Goal: Task Accomplishment & Management: Manage account settings

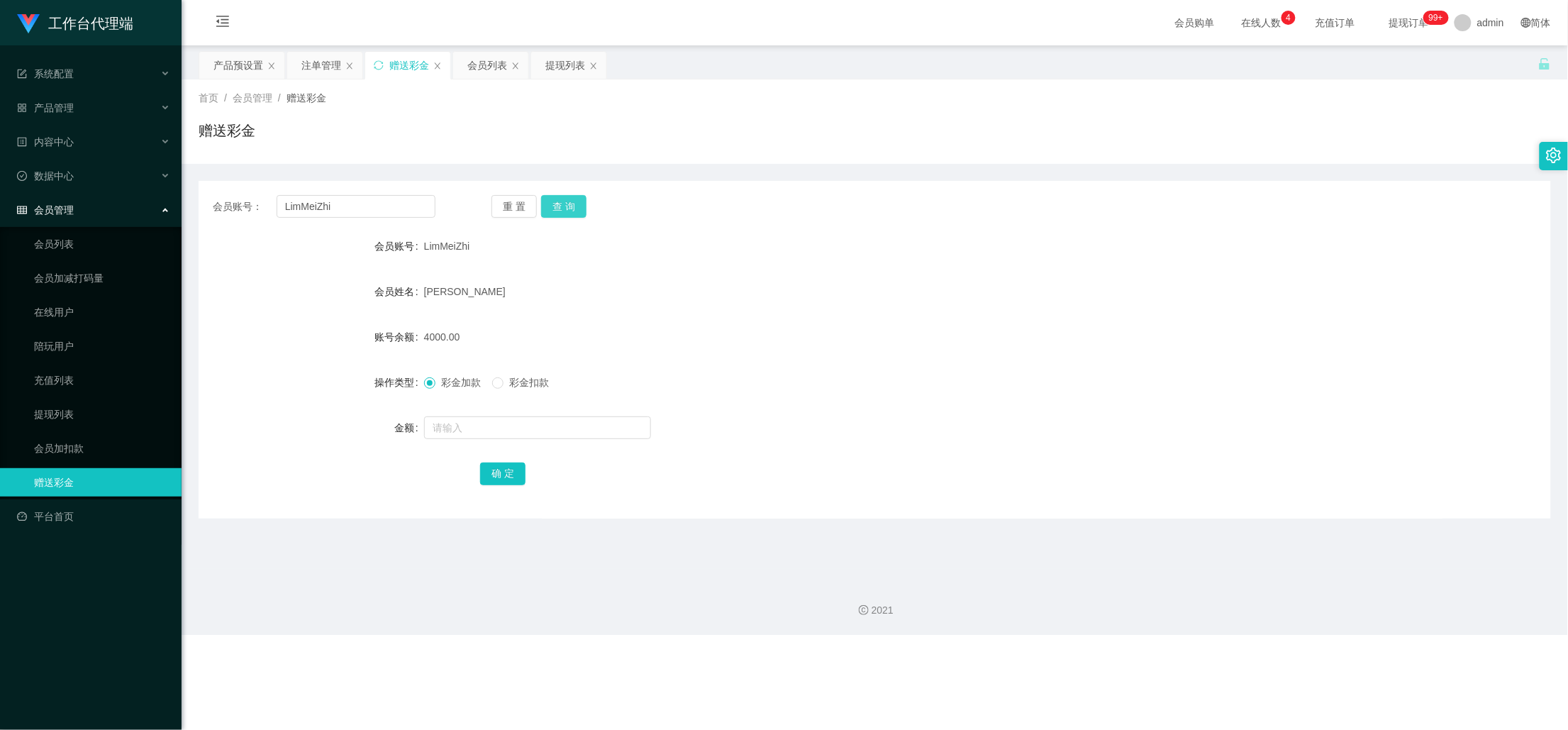
click at [573, 202] on button "查 询" at bounding box center [564, 206] width 46 height 23
click at [478, 426] on input "text" at bounding box center [537, 427] width 227 height 23
type input "6000"
drag, startPoint x: 507, startPoint y: 477, endPoint x: 565, endPoint y: 459, distance: 60.7
click at [507, 477] on button "确 定" at bounding box center [503, 474] width 46 height 23
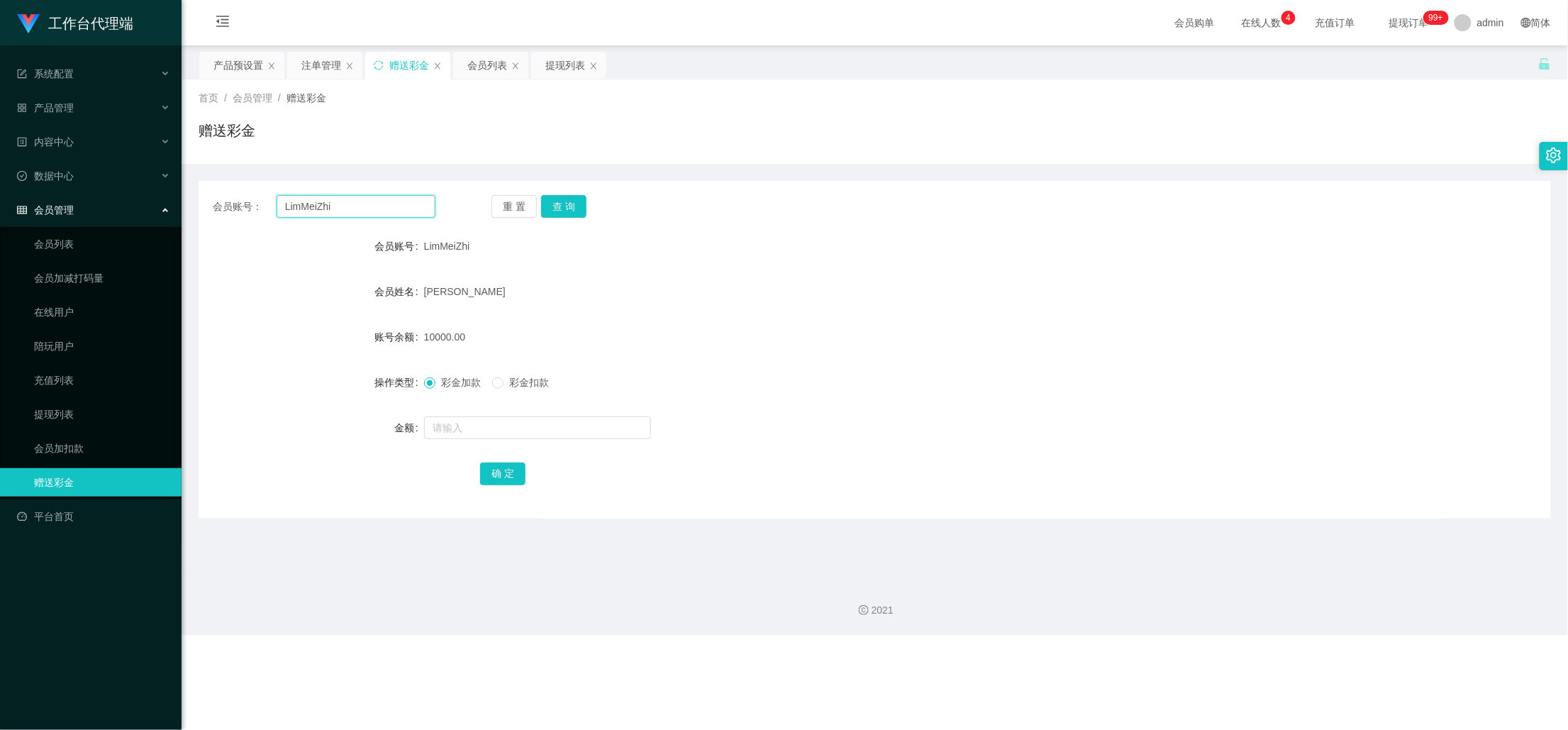
drag, startPoint x: 351, startPoint y: 209, endPoint x: 247, endPoint y: 209, distance: 104.0
click at [247, 209] on div "会员账号： LimMeiZhi" at bounding box center [324, 206] width 222 height 23
click at [573, 196] on button "查 询" at bounding box center [564, 206] width 46 height 23
click at [224, 63] on div "产品预设置" at bounding box center [238, 65] width 50 height 27
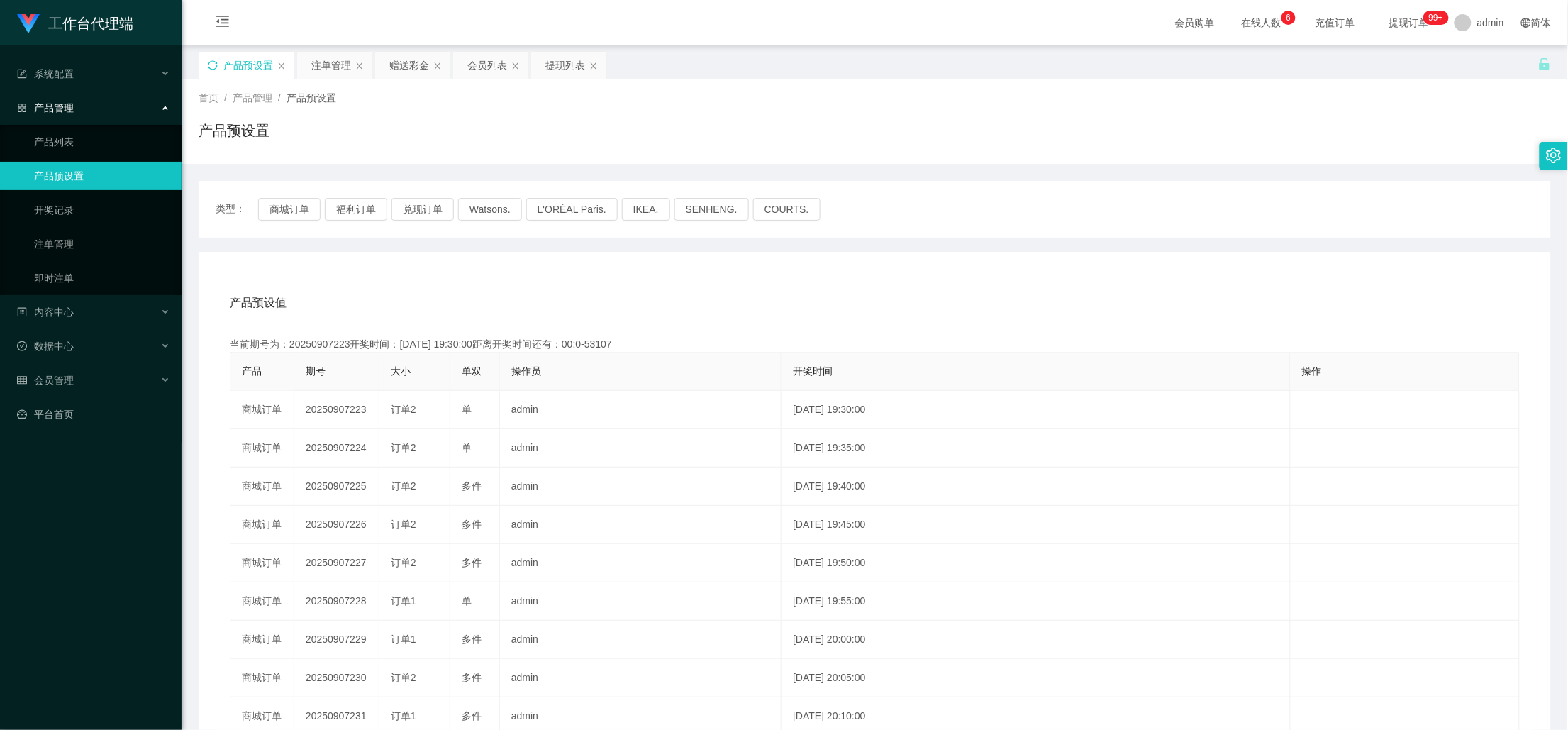
click at [212, 69] on icon "图标: sync" at bounding box center [212, 64] width 9 height 9
click at [411, 207] on button "兑现订单" at bounding box center [423, 209] width 63 height 23
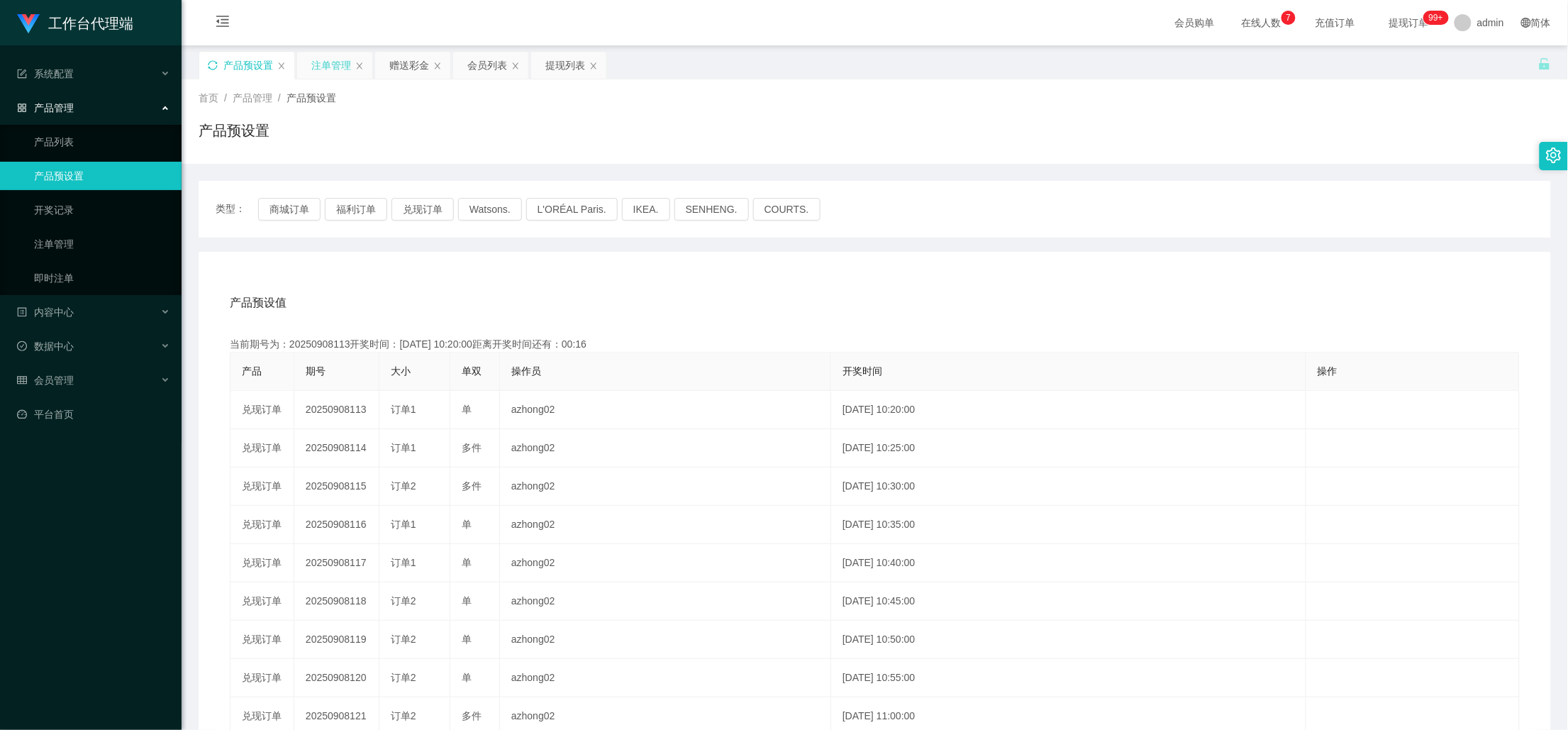
click at [329, 62] on div "注单管理" at bounding box center [331, 65] width 40 height 27
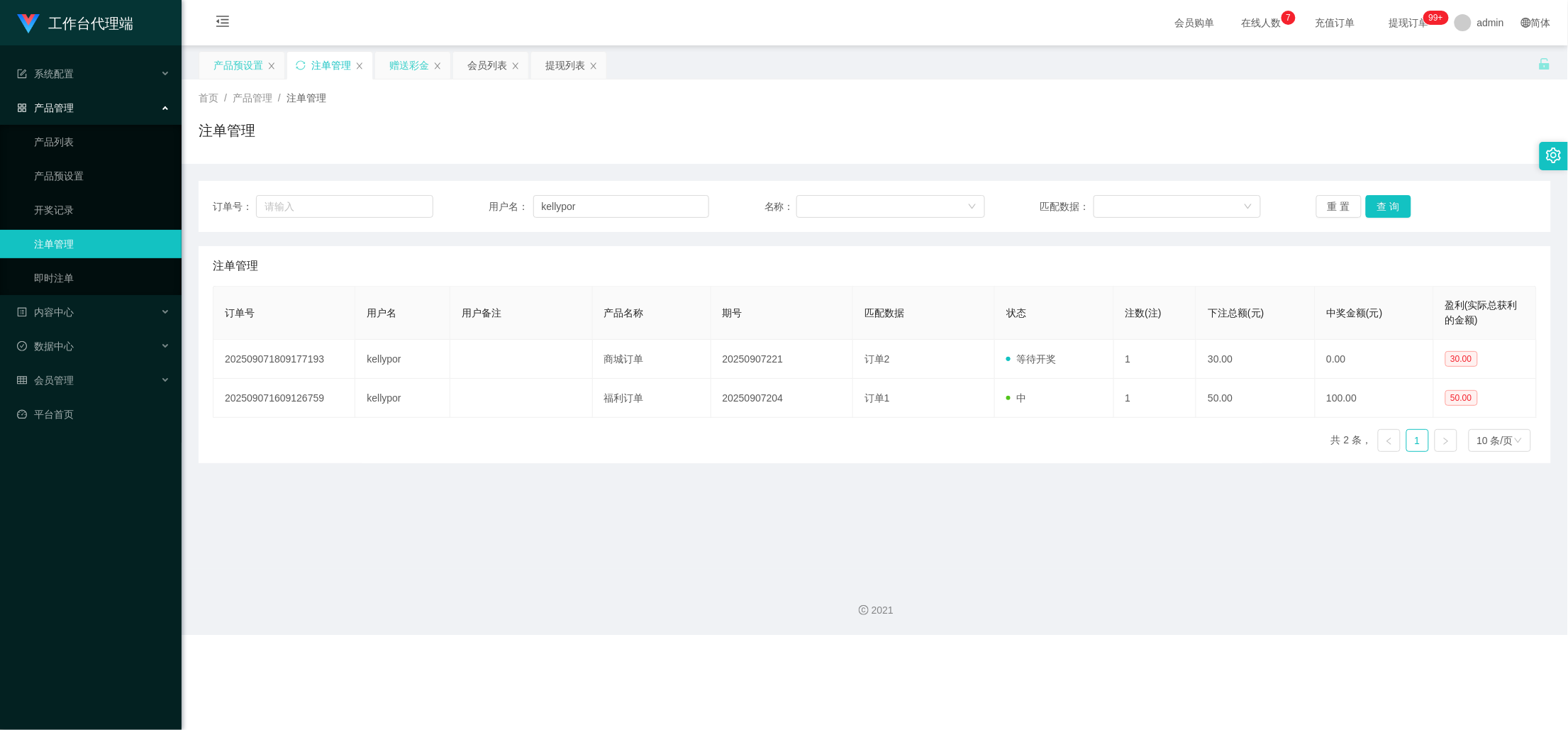
click at [408, 62] on div "赠送彩金" at bounding box center [408, 65] width 40 height 27
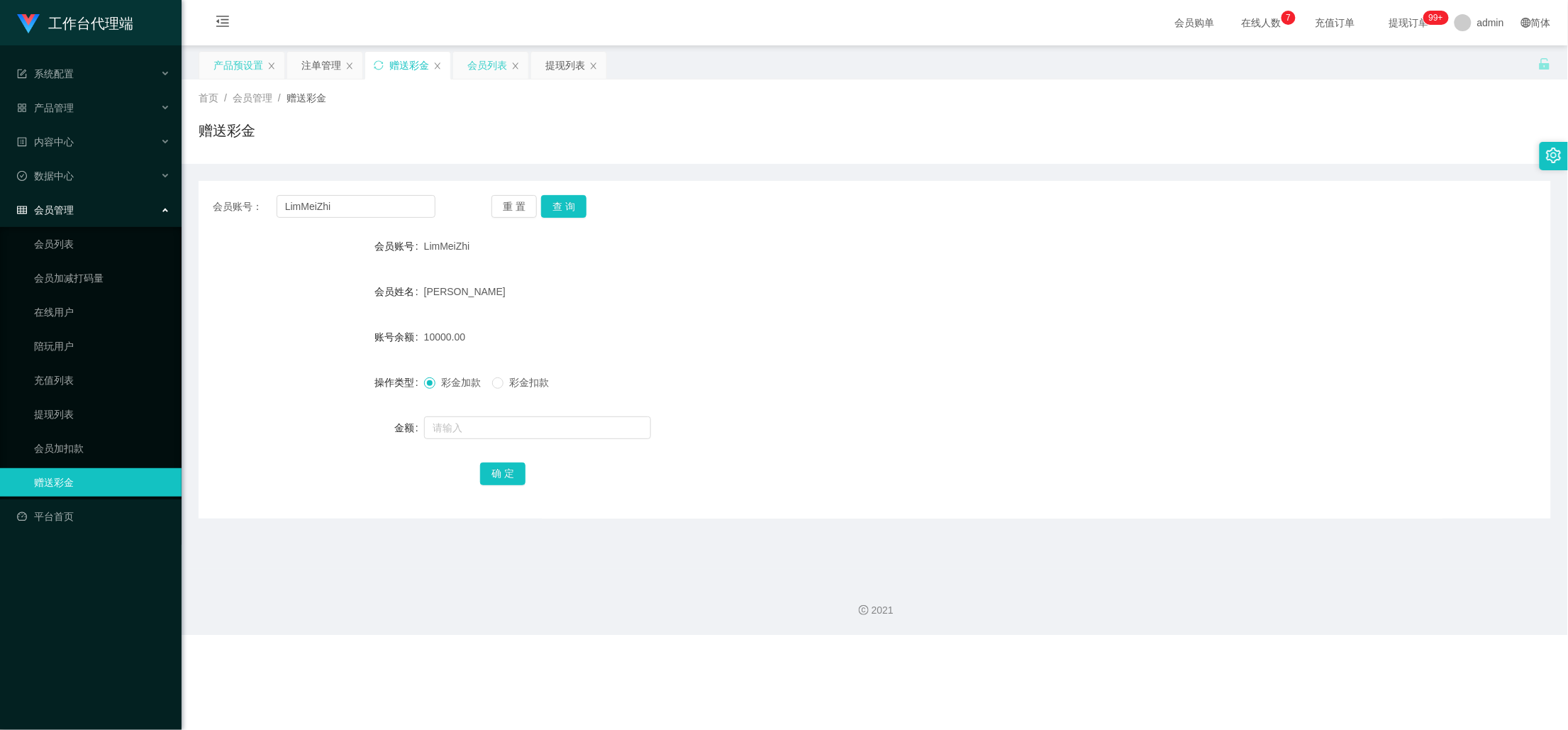
click at [474, 63] on div "会员列表" at bounding box center [487, 65] width 40 height 27
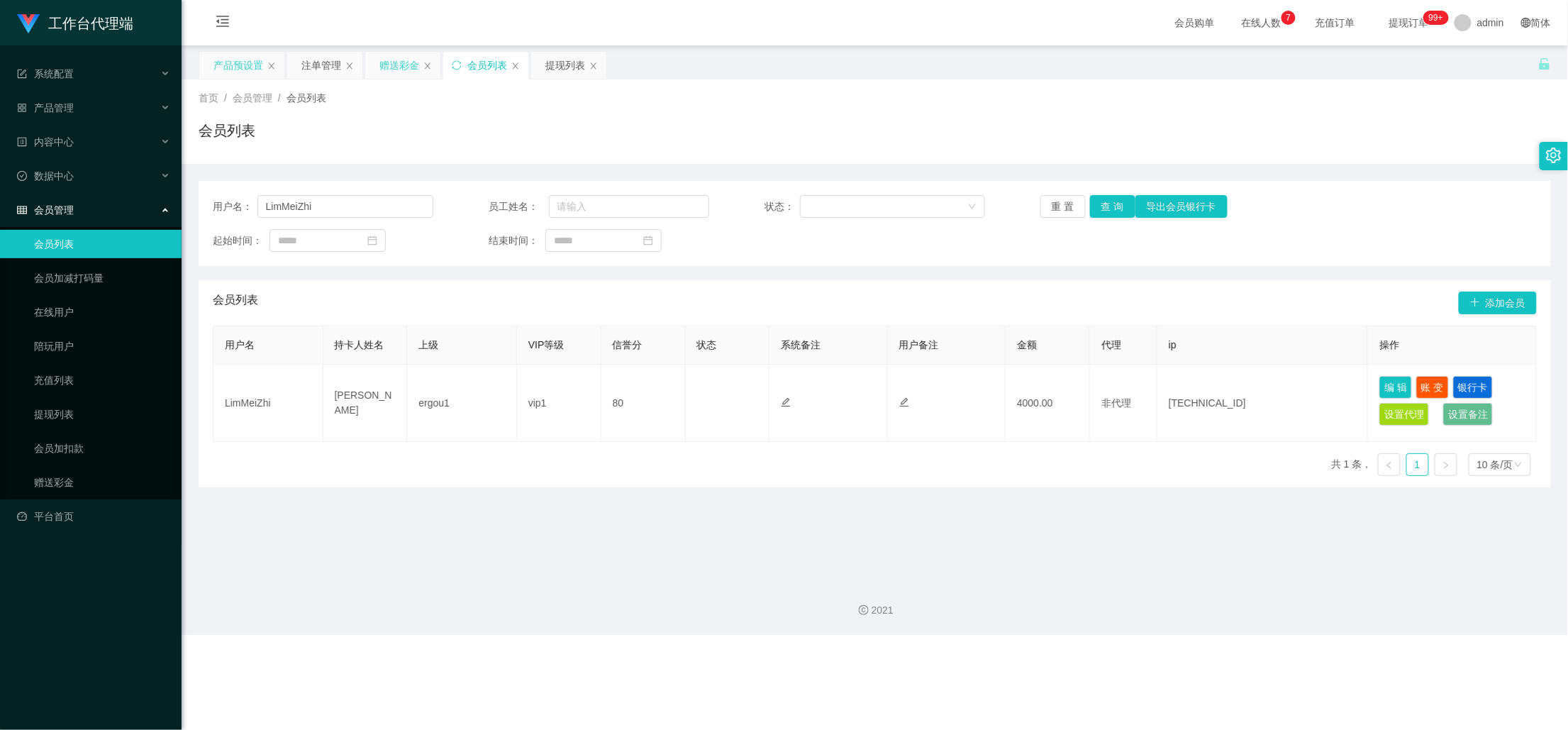
drag, startPoint x: 397, startPoint y: 65, endPoint x: 407, endPoint y: 141, distance: 76.7
click at [397, 64] on div "赠送彩金" at bounding box center [399, 65] width 40 height 27
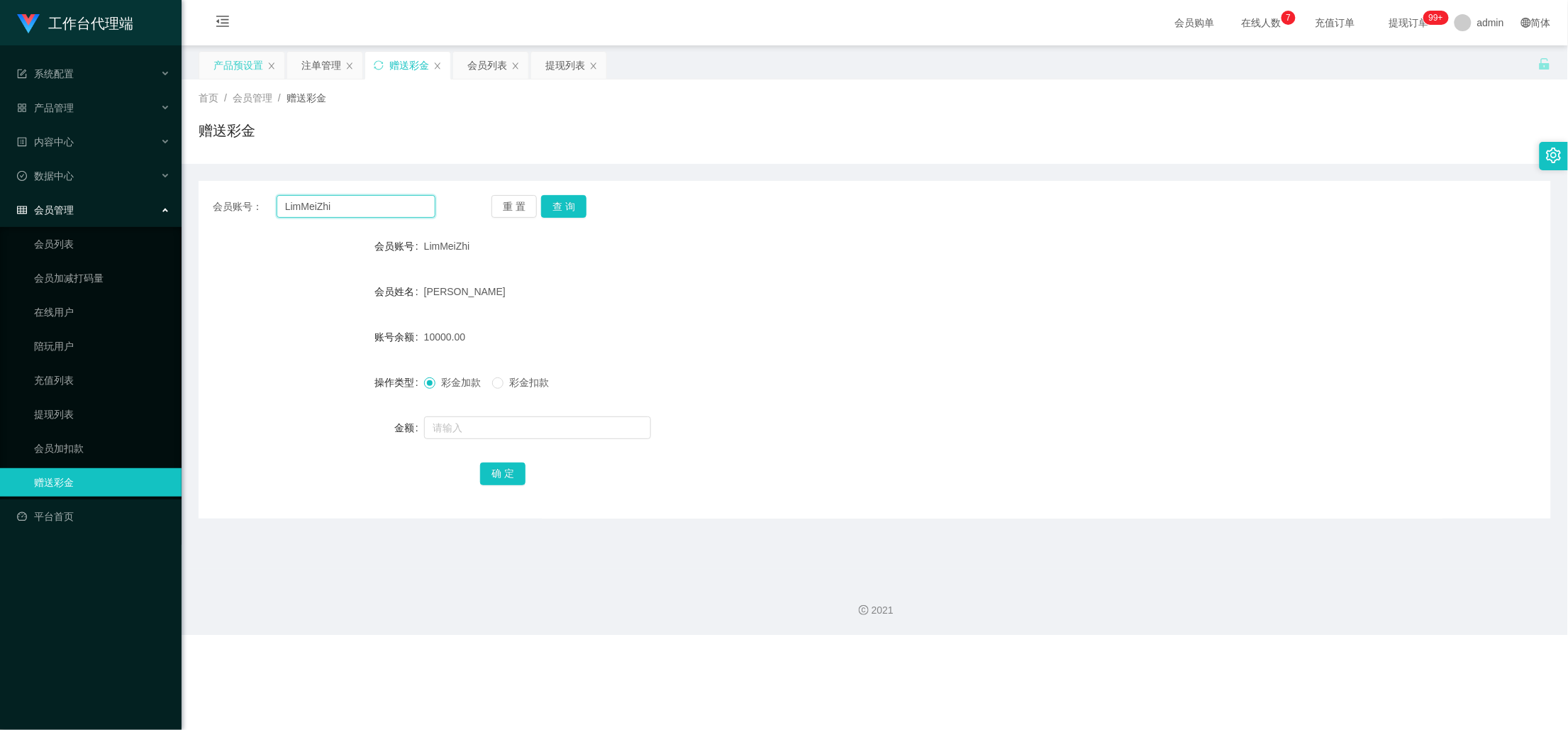
drag, startPoint x: 327, startPoint y: 202, endPoint x: 278, endPoint y: 204, distance: 49.0
click at [278, 204] on input "LimMeiZhi" at bounding box center [356, 206] width 160 height 23
drag, startPoint x: 318, startPoint y: 77, endPoint x: 321, endPoint y: 94, distance: 17.3
click at [315, 74] on div "注单管理" at bounding box center [321, 65] width 40 height 27
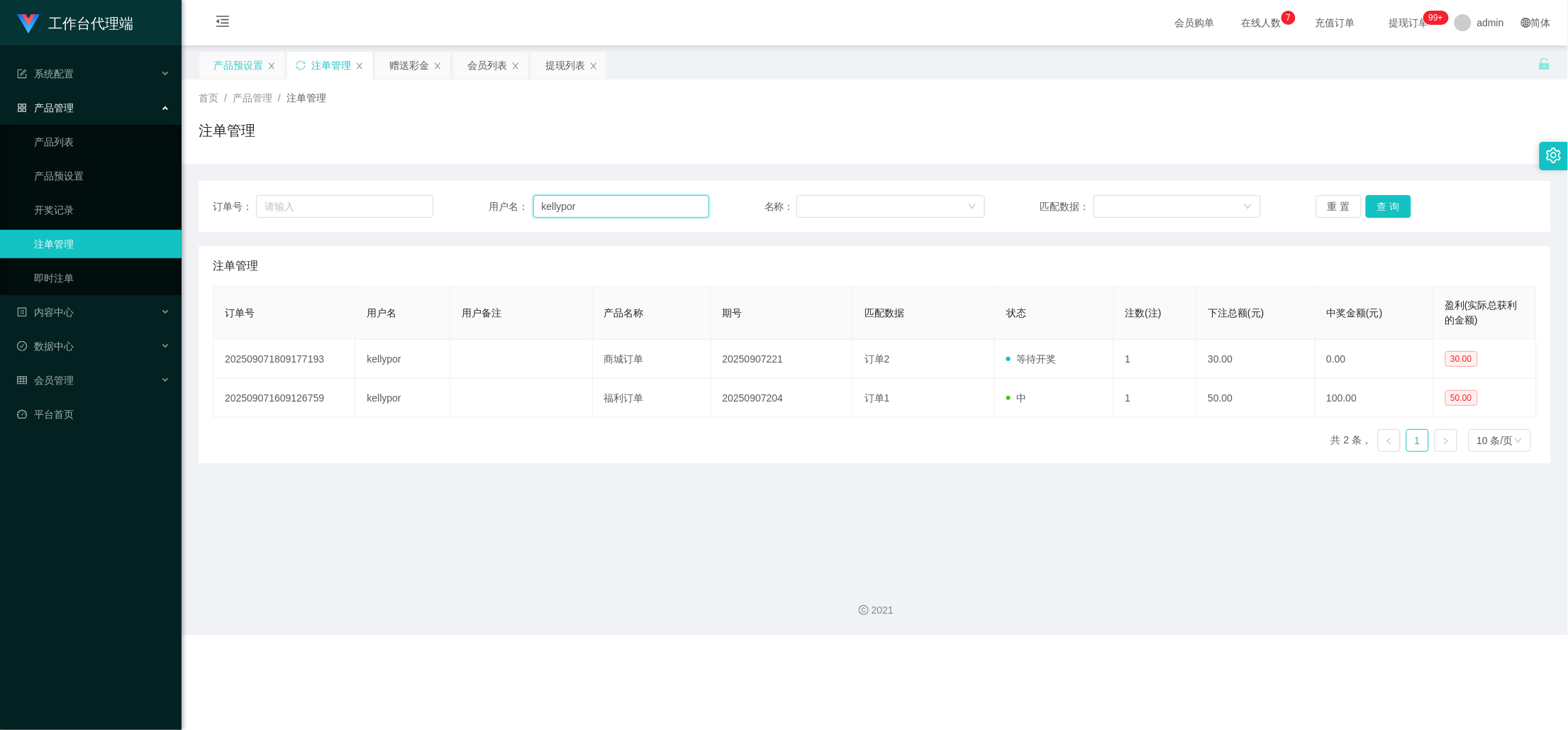
drag, startPoint x: 574, startPoint y: 200, endPoint x: 519, endPoint y: 207, distance: 55.4
click at [519, 207] on div "用户名： [PERSON_NAME]" at bounding box center [599, 206] width 221 height 23
paste input "LimMeiZhi"
type input "LimMeiZhi"
click at [1375, 205] on button "查 询" at bounding box center [1389, 206] width 46 height 23
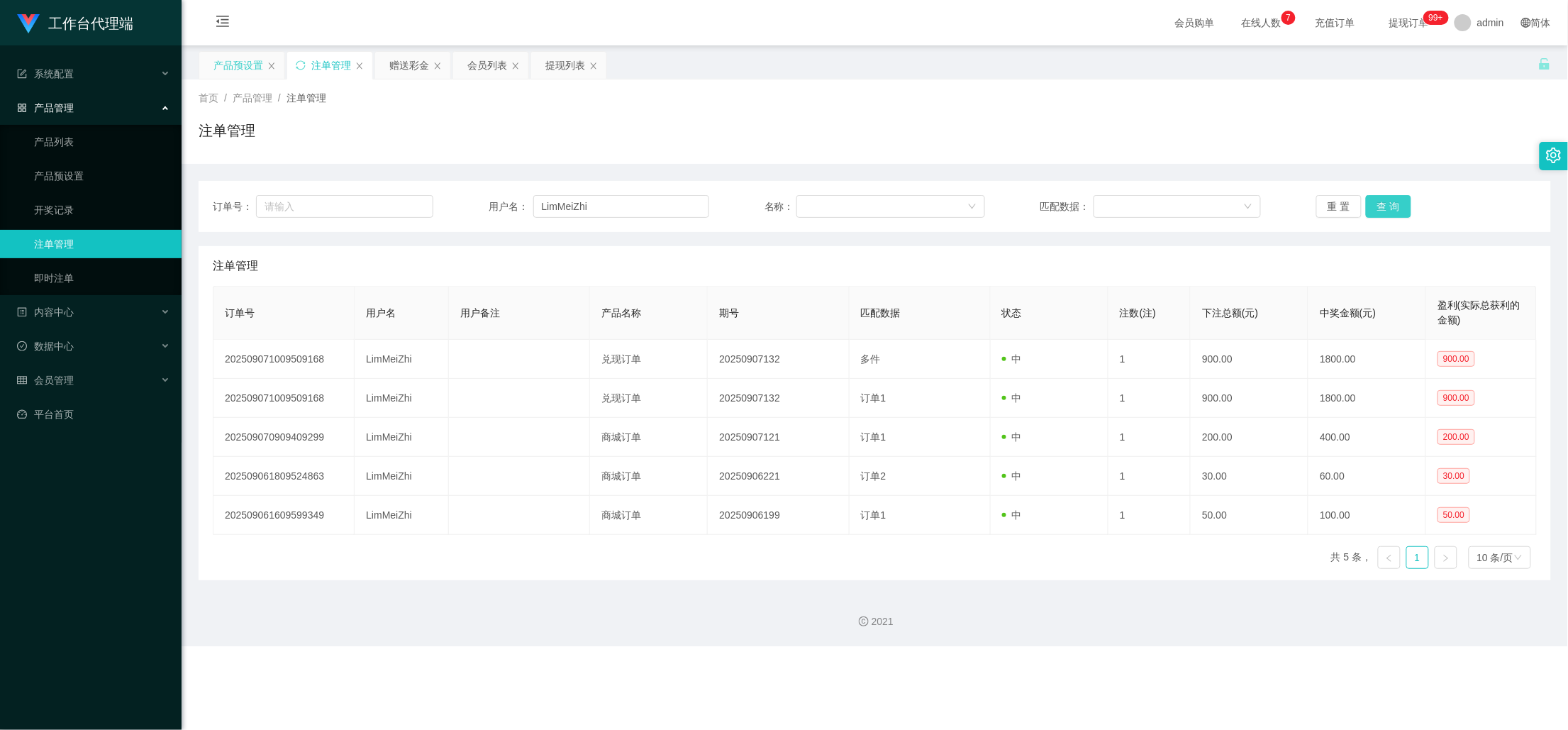
click at [1390, 205] on button "查 询" at bounding box center [1389, 206] width 46 height 23
click at [1390, 205] on div "重 置 查 询" at bounding box center [1426, 206] width 221 height 23
click at [1390, 205] on button "查 询" at bounding box center [1389, 206] width 46 height 23
click at [1390, 205] on div "重 置 查 询" at bounding box center [1426, 206] width 221 height 23
click at [1390, 205] on button "查 询" at bounding box center [1396, 206] width 61 height 23
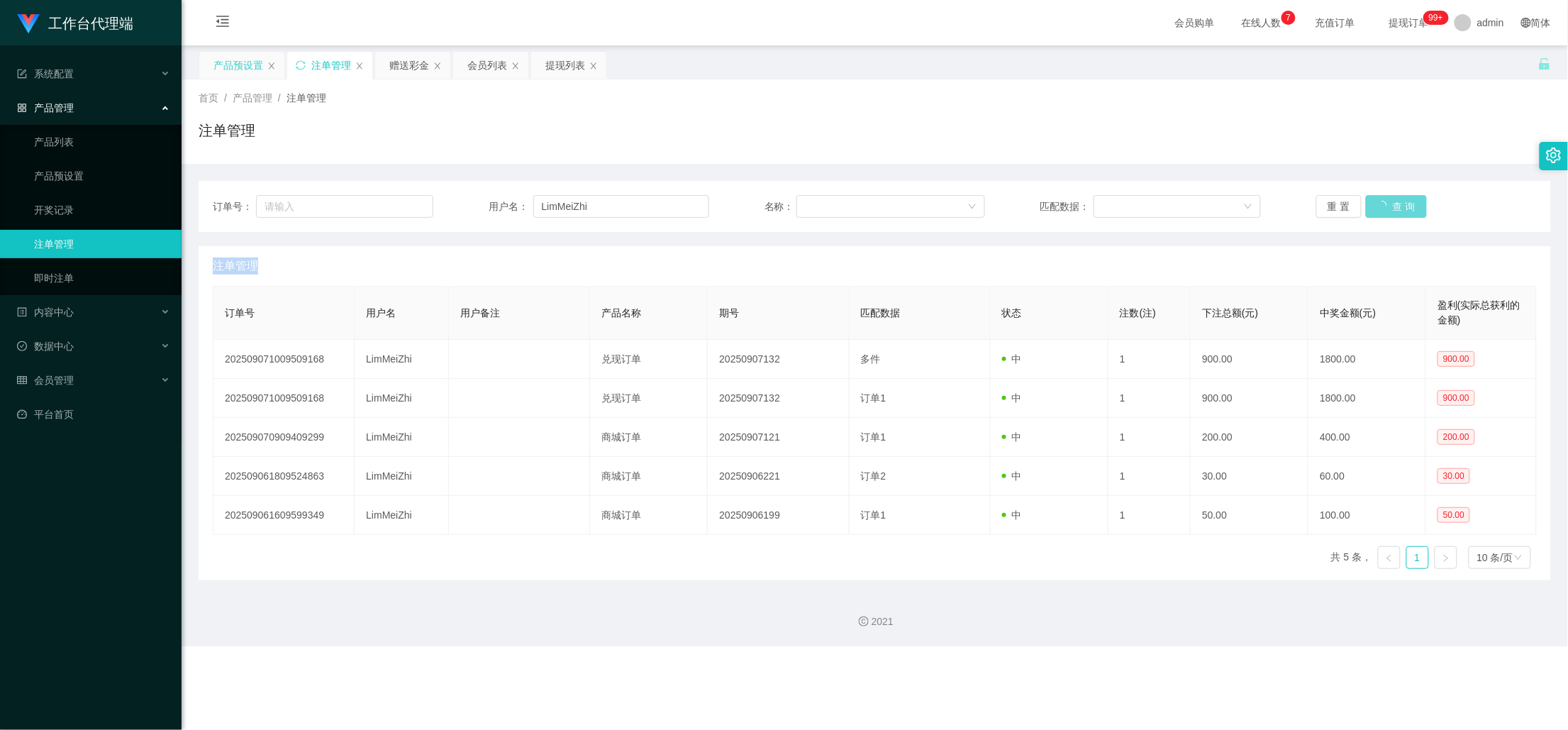
drag, startPoint x: 1390, startPoint y: 205, endPoint x: 1373, endPoint y: 157, distance: 50.9
click at [1390, 205] on div "重 置 查 询" at bounding box center [1426, 206] width 221 height 23
drag, startPoint x: 609, startPoint y: 211, endPoint x: 531, endPoint y: 202, distance: 78.5
click at [534, 202] on input "LimMeiZhi" at bounding box center [622, 206] width 177 height 23
click at [397, 67] on div "赠送彩金" at bounding box center [408, 65] width 40 height 27
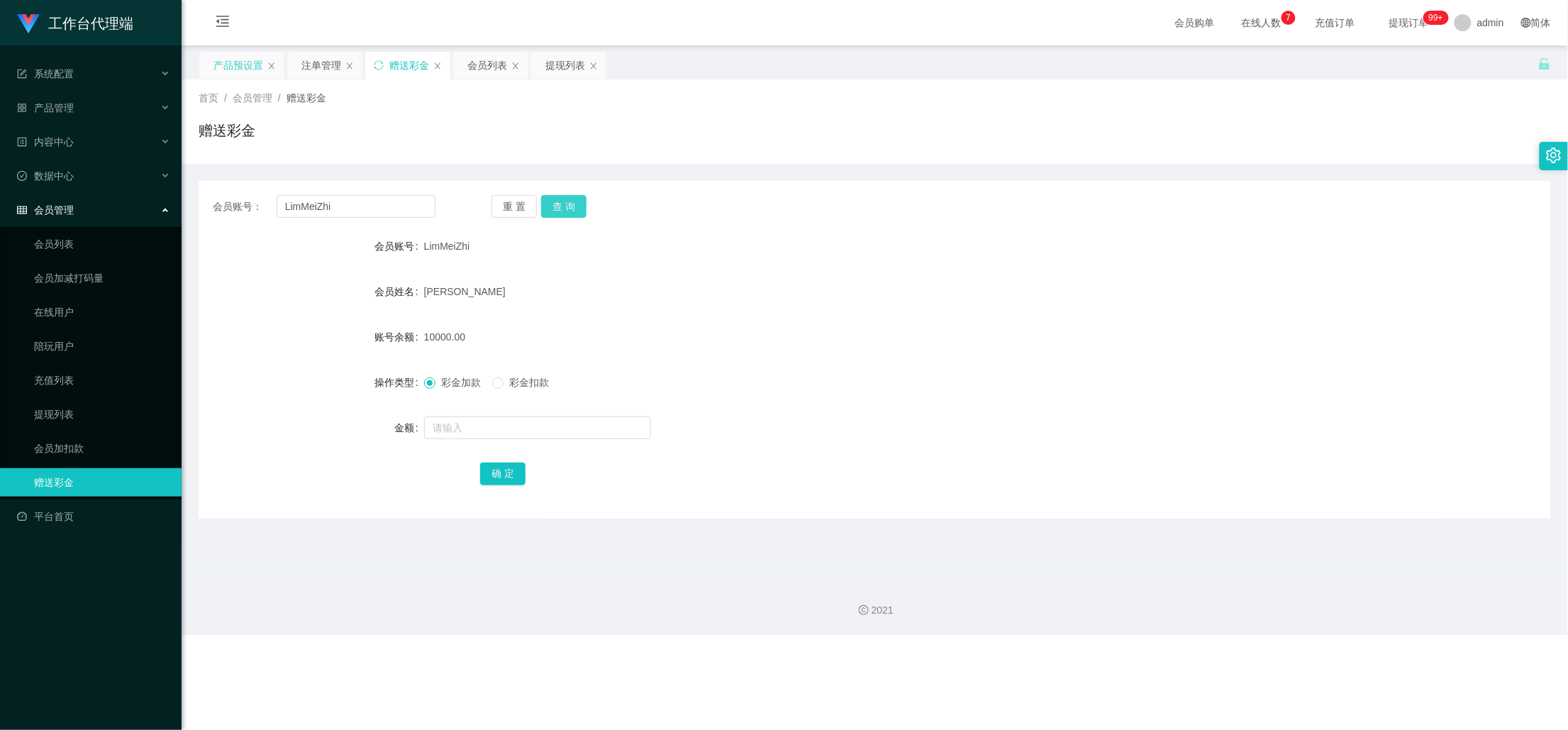
click at [570, 206] on button "查 询" at bounding box center [564, 206] width 46 height 23
drag, startPoint x: 337, startPoint y: 205, endPoint x: 275, endPoint y: 207, distance: 62.0
click at [275, 207] on div "会员账号： LimMeiZhi" at bounding box center [324, 206] width 222 height 23
drag, startPoint x: 474, startPoint y: 59, endPoint x: 478, endPoint y: 68, distance: 9.8
click at [474, 59] on div "会员列表" at bounding box center [487, 65] width 40 height 27
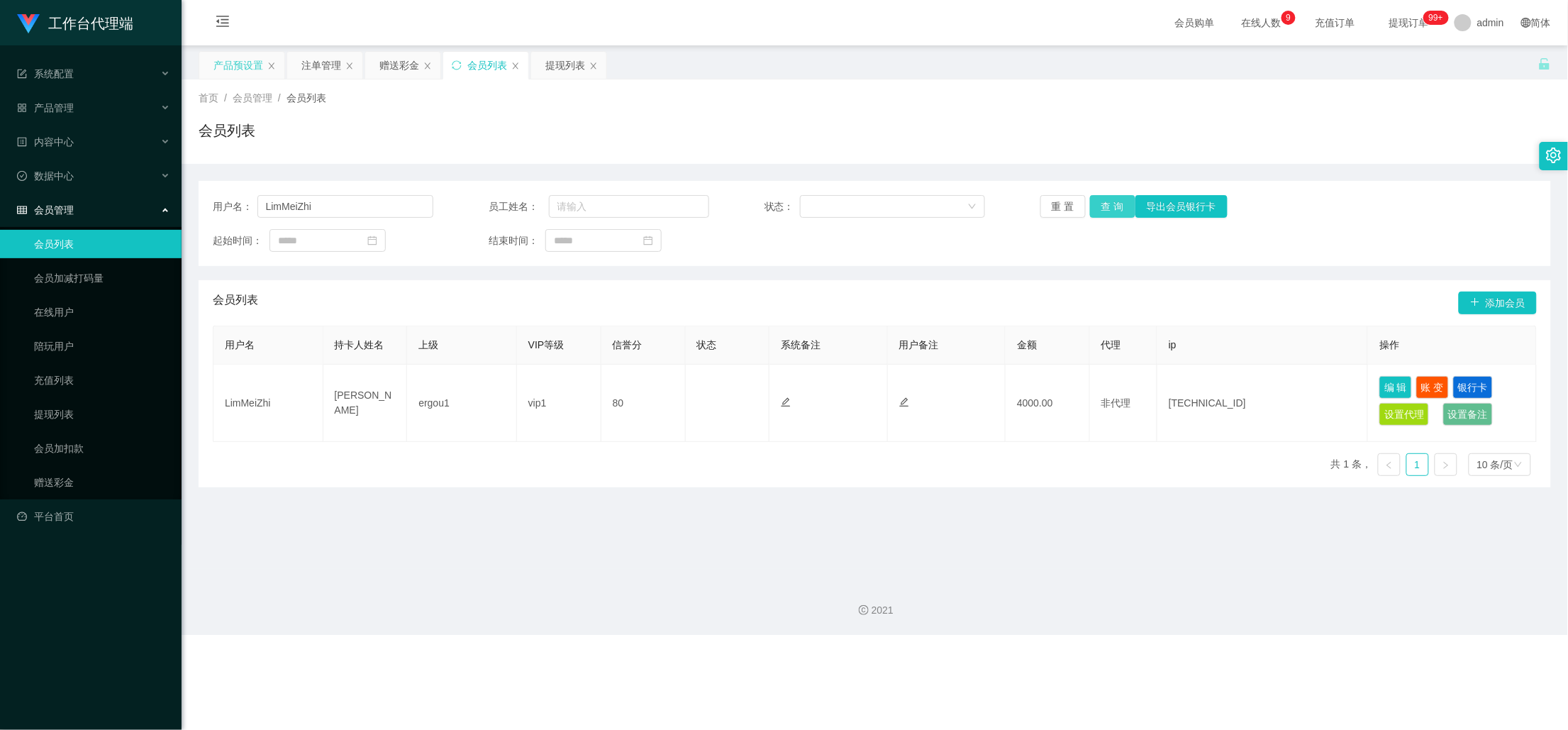
click at [1098, 205] on button "查 询" at bounding box center [1113, 206] width 46 height 23
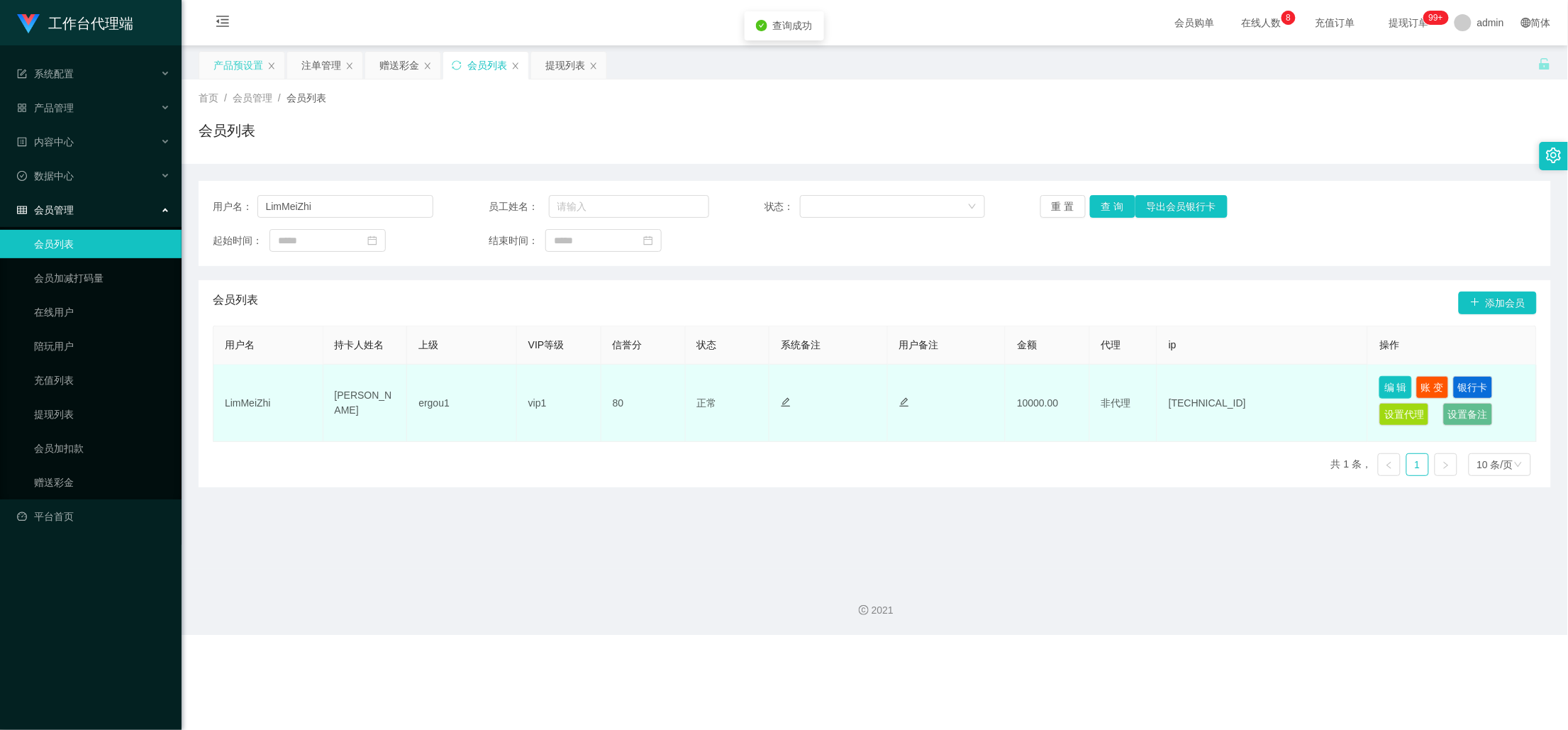
click at [1387, 386] on button "编 辑" at bounding box center [1395, 387] width 33 height 23
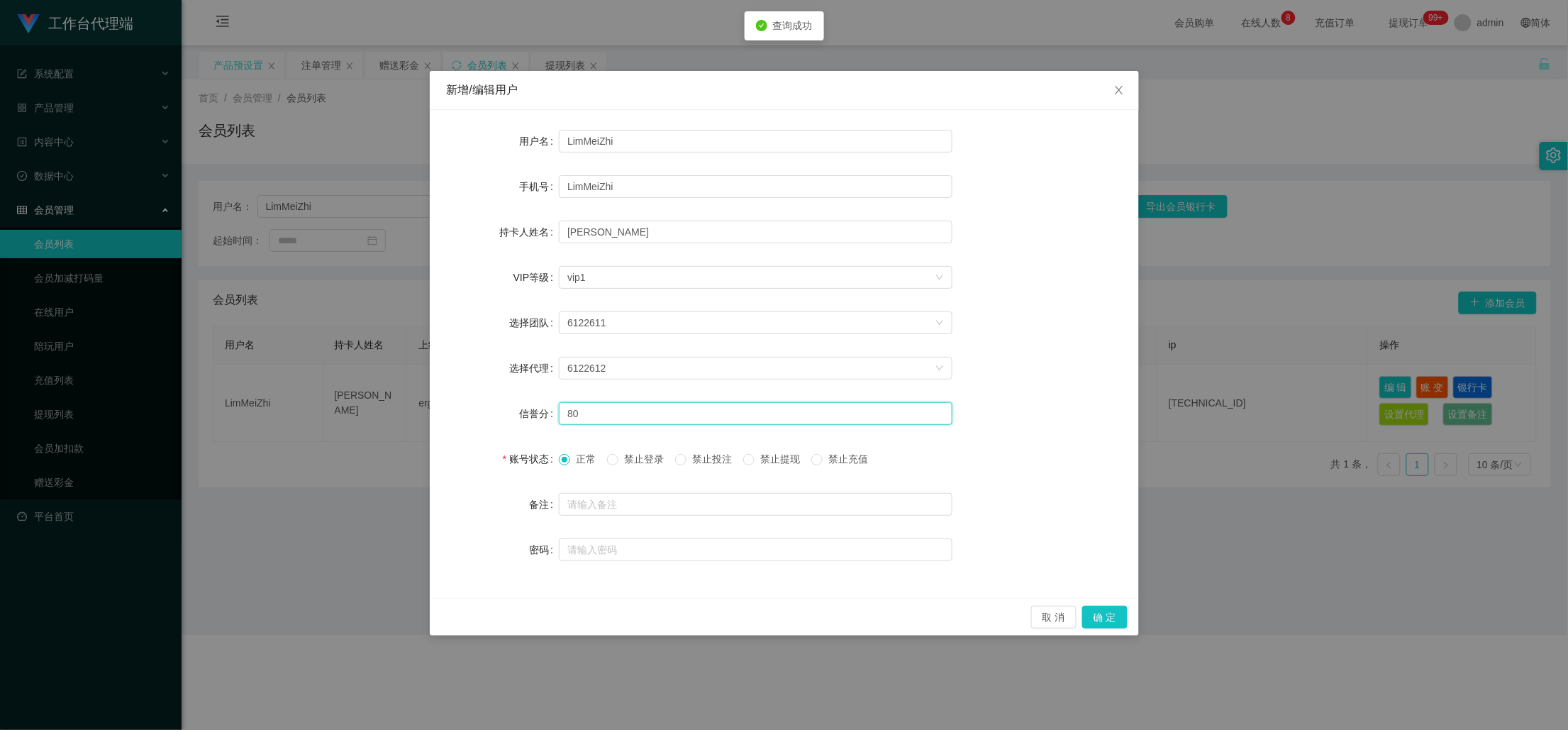
click at [631, 403] on input "80" at bounding box center [755, 413] width 393 height 23
type input "60"
click at [1098, 609] on button "确 定" at bounding box center [1105, 617] width 46 height 23
